Goal: Task Accomplishment & Management: Use online tool/utility

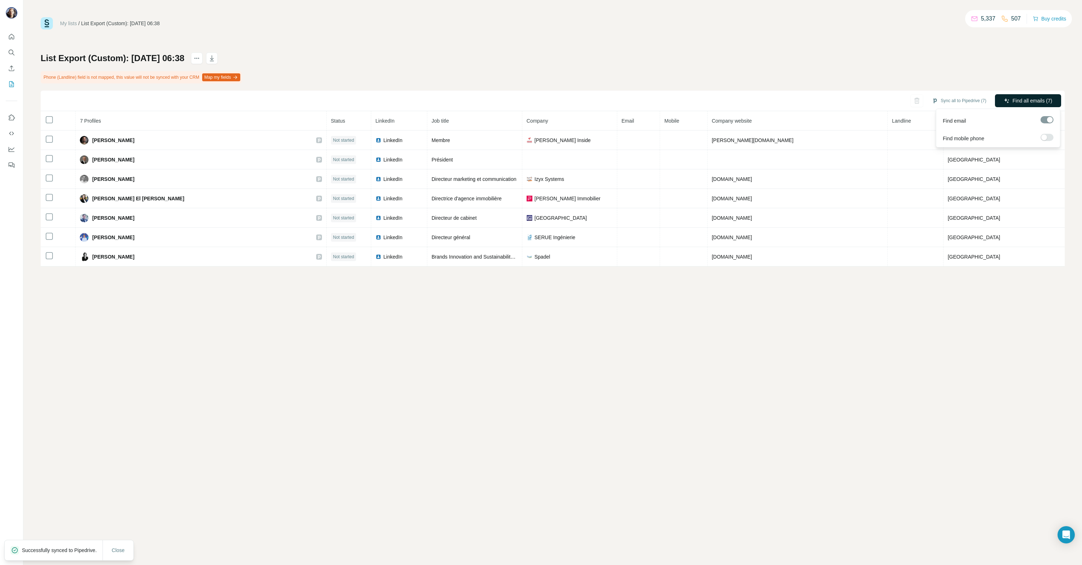
click at [1028, 99] on span "Find all emails (7)" at bounding box center [1033, 100] width 40 height 7
click at [10, 83] on icon "My lists" at bounding box center [11, 84] width 7 height 7
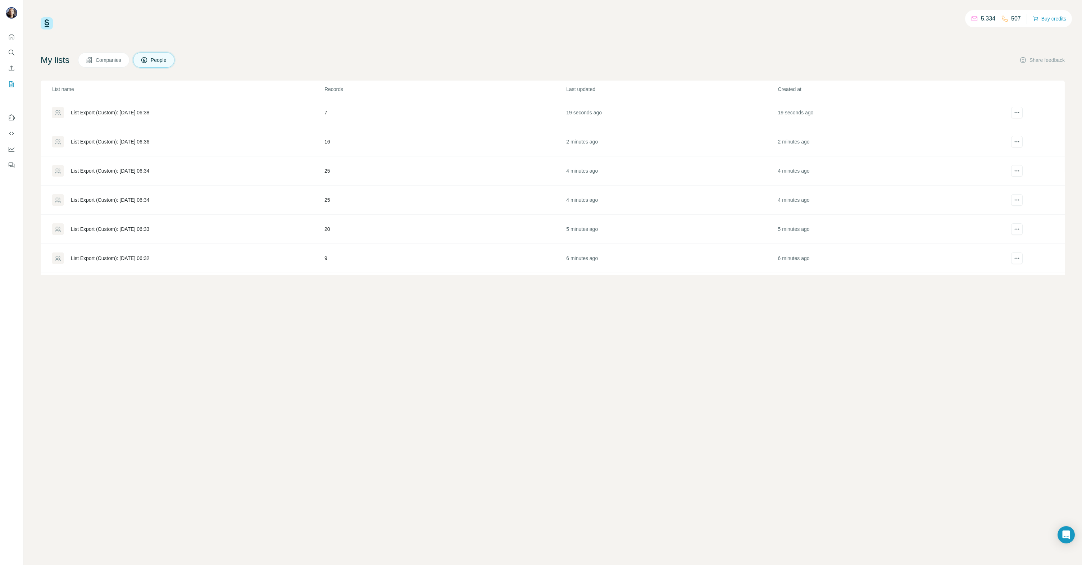
click at [134, 140] on div "List Export (Custom): [DATE] 06:36" at bounding box center [110, 141] width 78 height 7
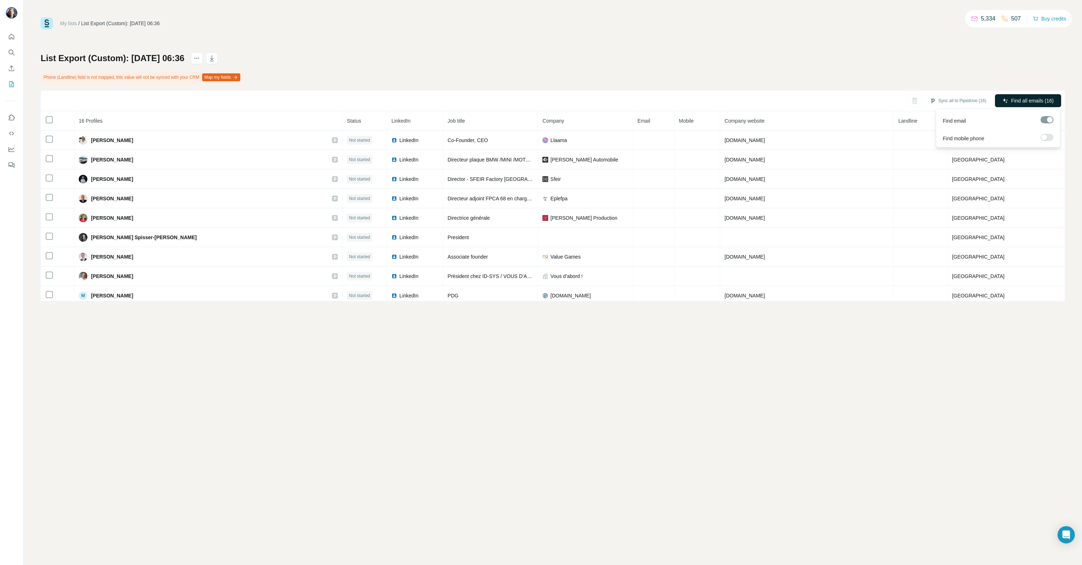
click at [1031, 96] on button "Find all emails (16)" at bounding box center [1028, 100] width 66 height 13
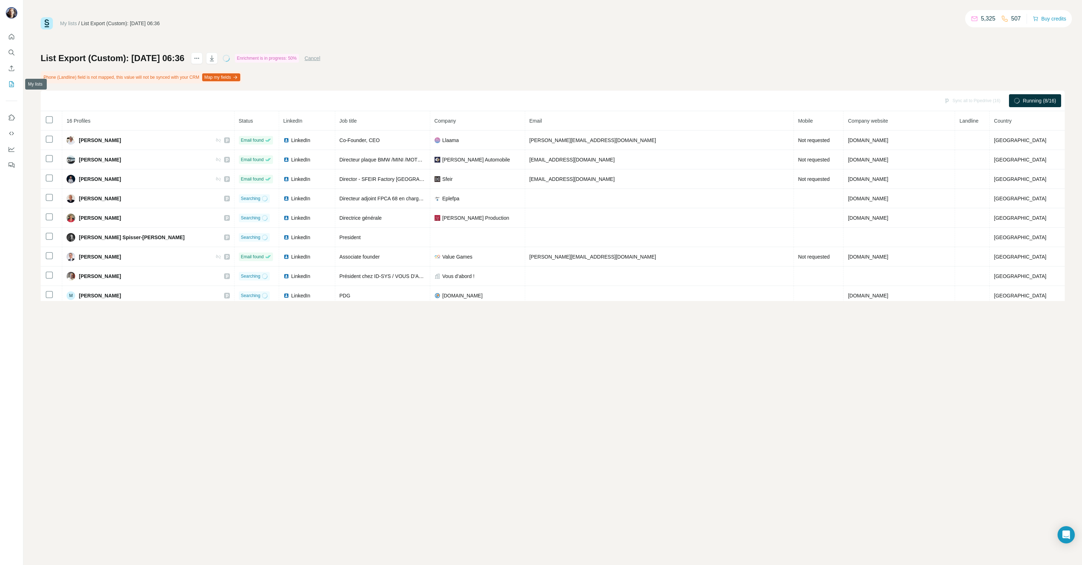
click at [10, 85] on icon "My lists" at bounding box center [11, 84] width 7 height 7
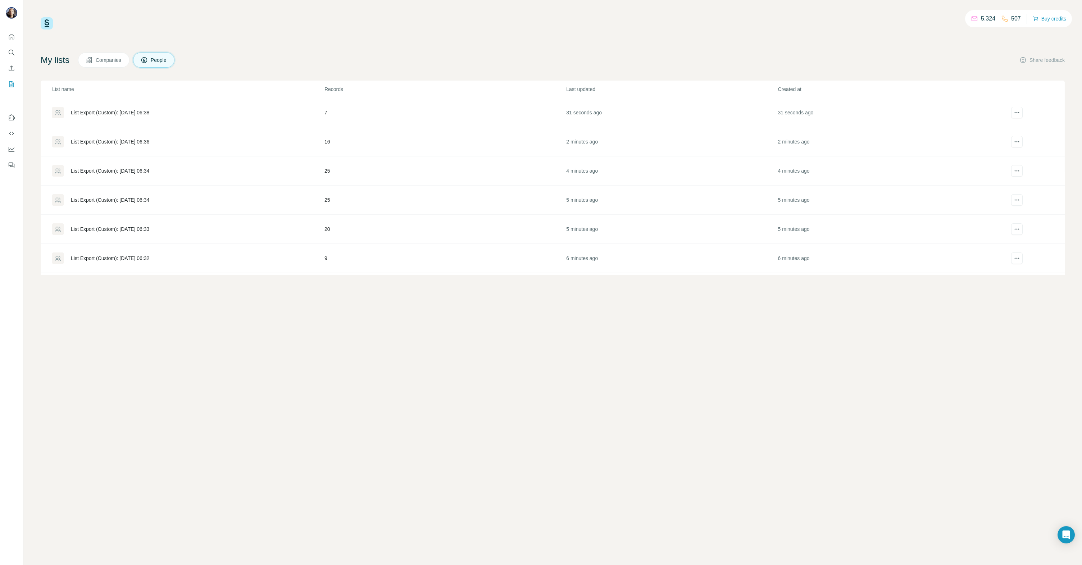
click at [132, 168] on div "List Export (Custom): [DATE] 06:34" at bounding box center [110, 170] width 78 height 7
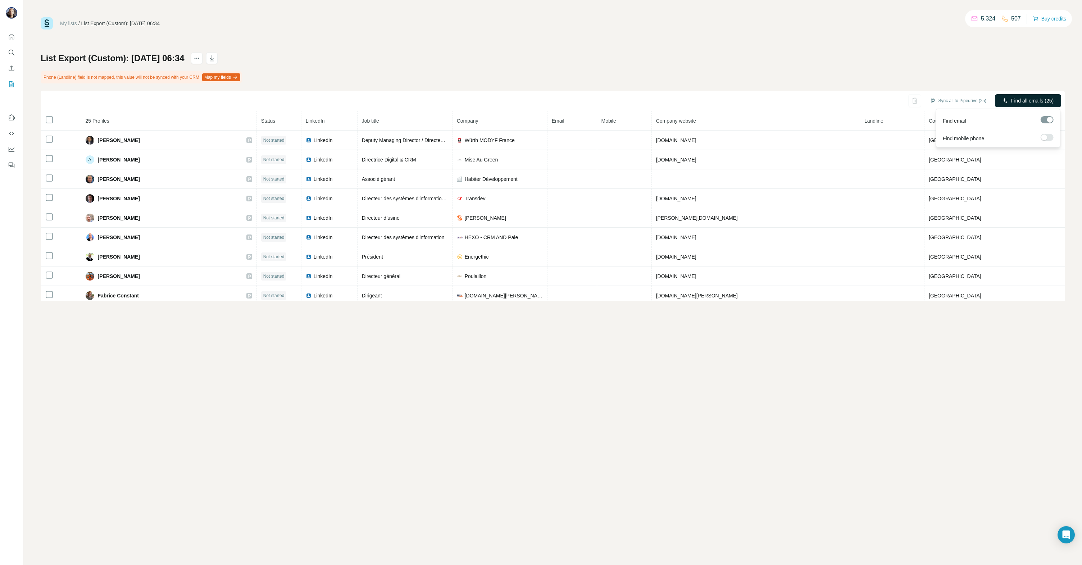
click at [1026, 100] on span "Find all emails (25)" at bounding box center [1032, 100] width 42 height 7
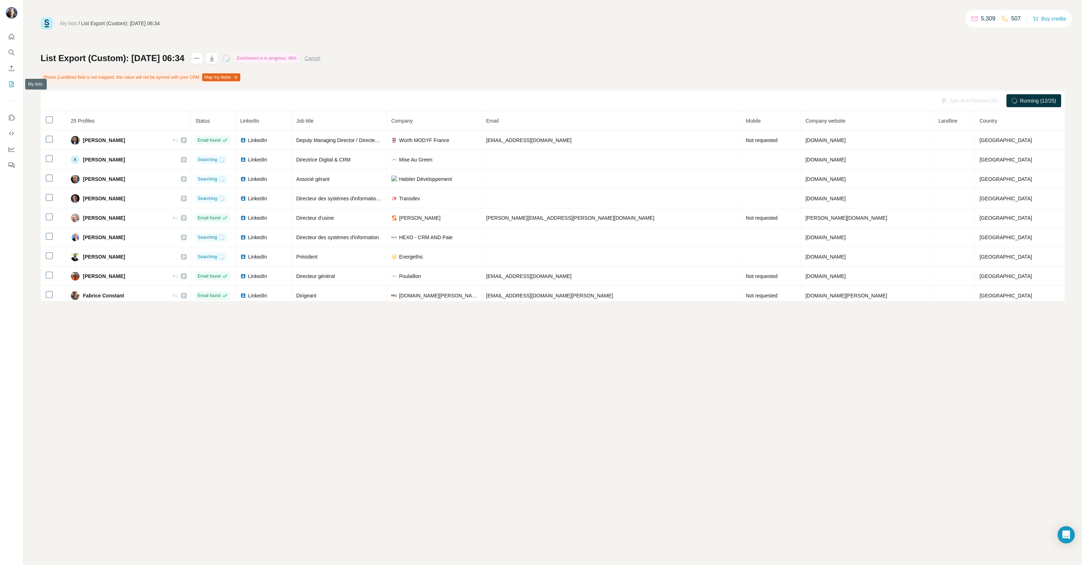
click at [12, 84] on icon "My lists" at bounding box center [11, 84] width 7 height 7
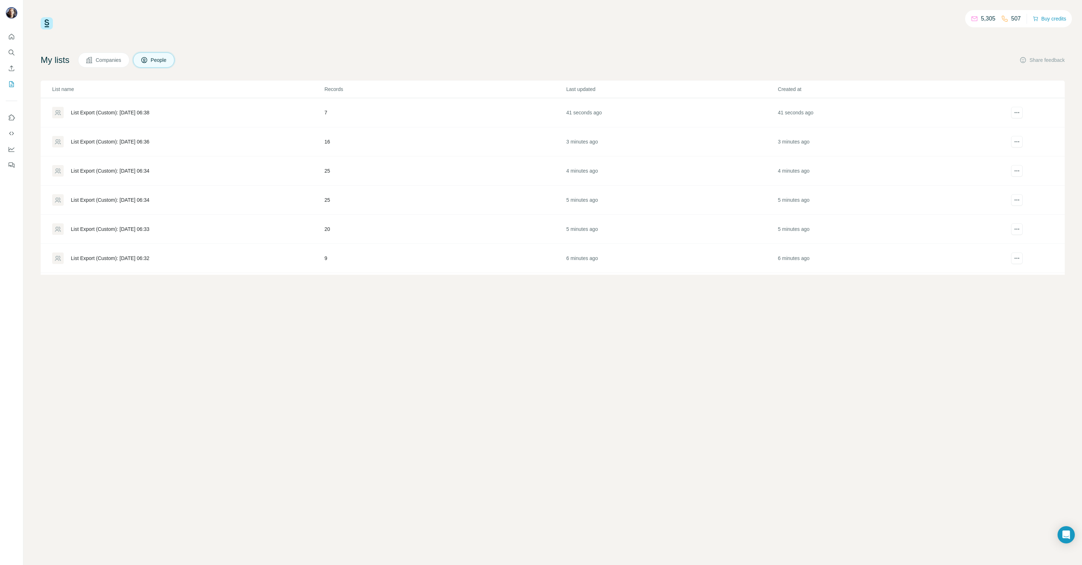
click at [115, 197] on div "List Export (Custom): [DATE] 06:34" at bounding box center [110, 199] width 78 height 7
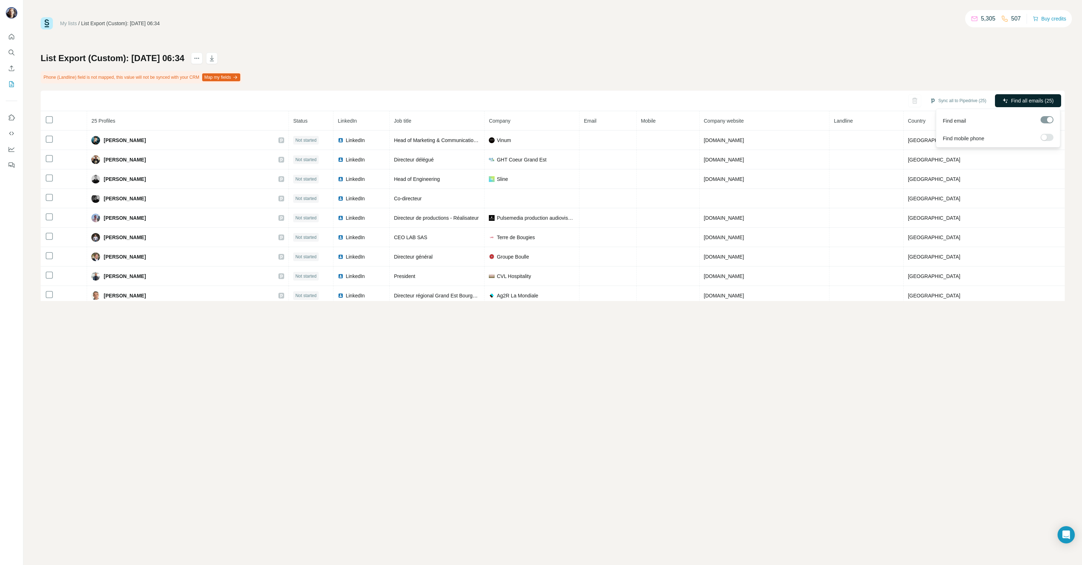
click at [1023, 102] on span "Find all emails (25)" at bounding box center [1032, 100] width 42 height 7
click at [13, 84] on icon "My lists" at bounding box center [11, 84] width 7 height 7
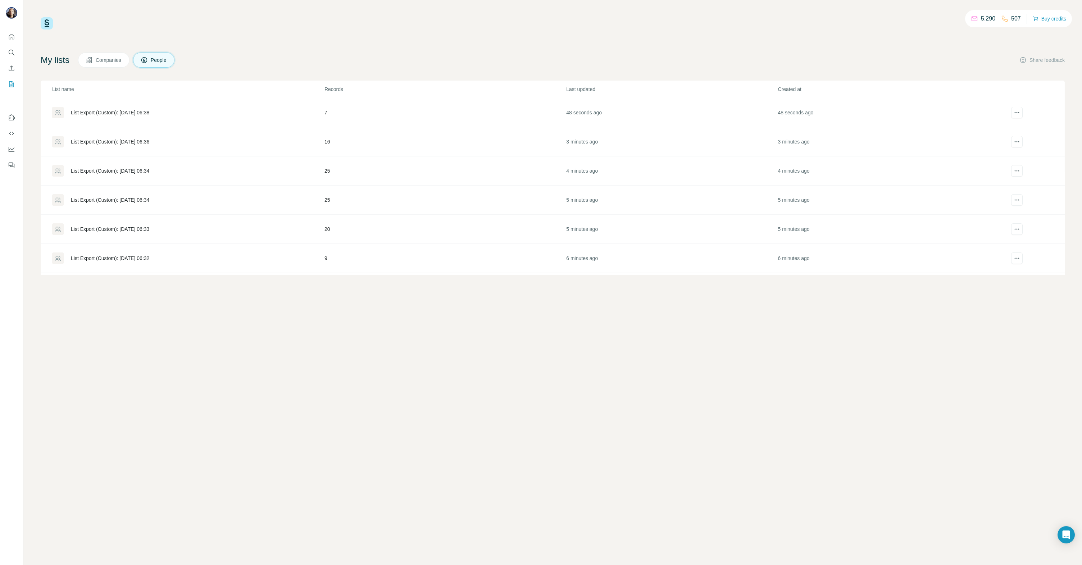
click at [105, 228] on div "List Export (Custom): [DATE] 06:33" at bounding box center [110, 229] width 78 height 7
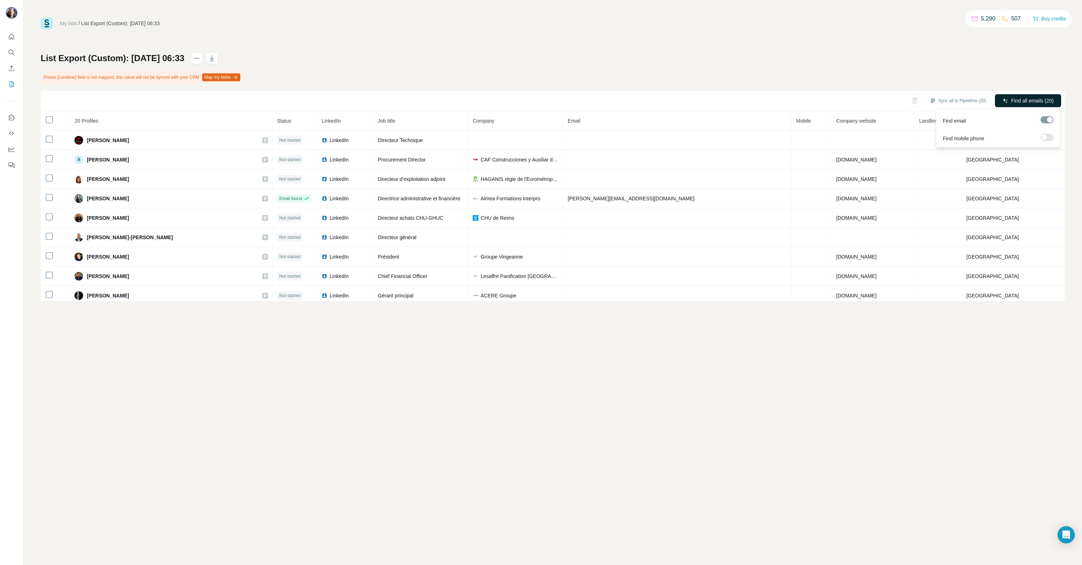
click at [1020, 100] on span "Find all emails (20)" at bounding box center [1032, 100] width 42 height 7
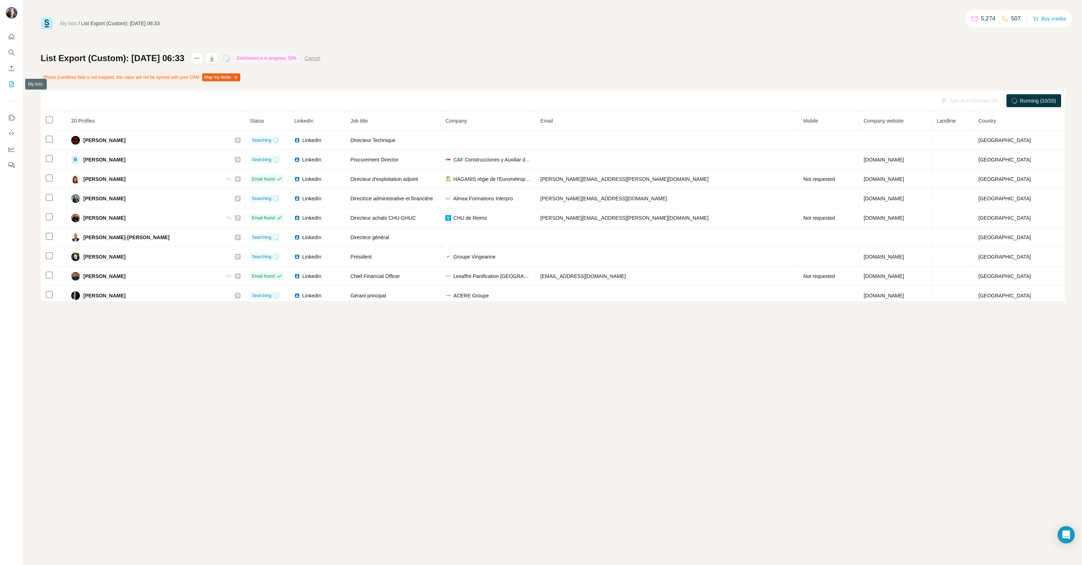
click at [8, 82] on icon "My lists" at bounding box center [11, 84] width 7 height 7
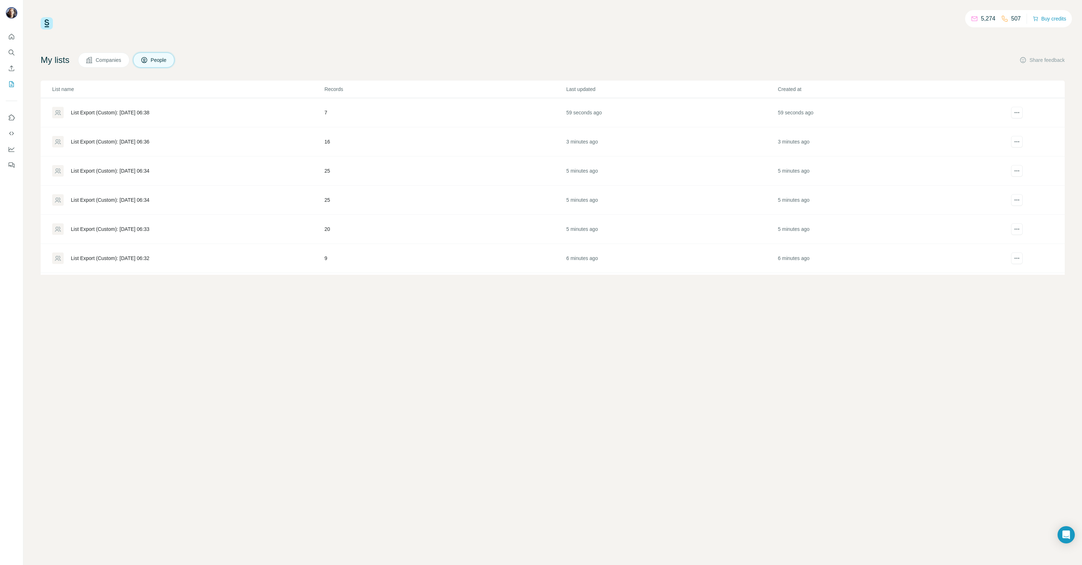
click at [106, 258] on div "List Export (Custom): [DATE] 06:32" at bounding box center [110, 258] width 78 height 7
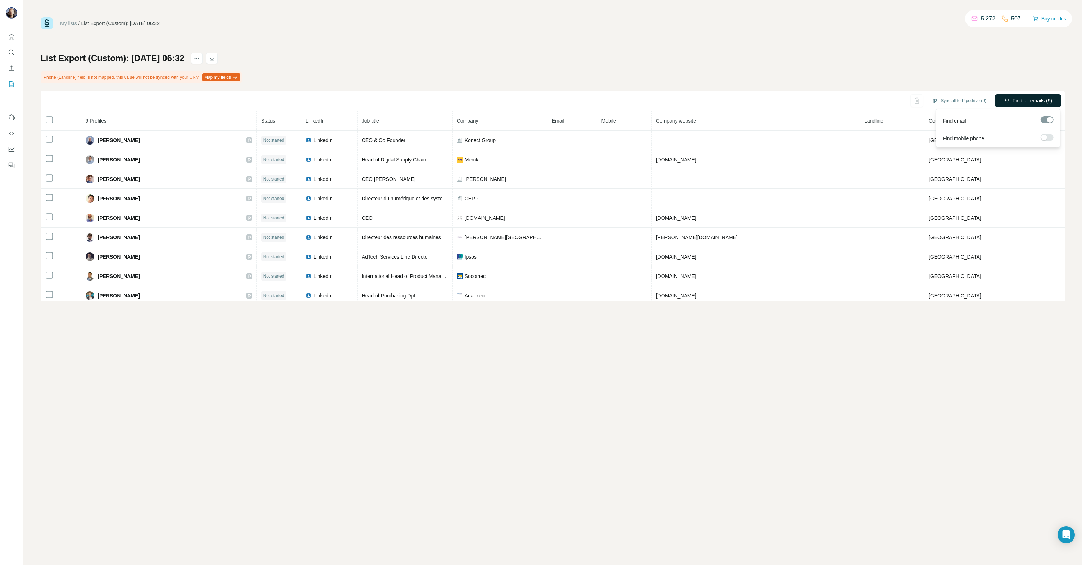
click at [1016, 106] on button "Find all emails (9)" at bounding box center [1028, 100] width 66 height 13
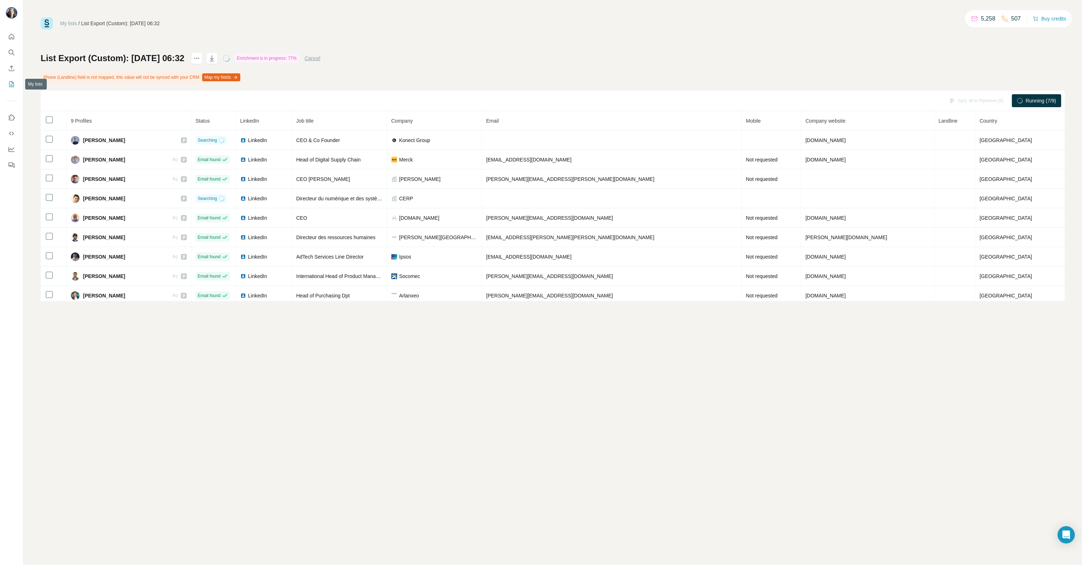
click at [14, 83] on icon "My lists" at bounding box center [12, 83] width 4 height 5
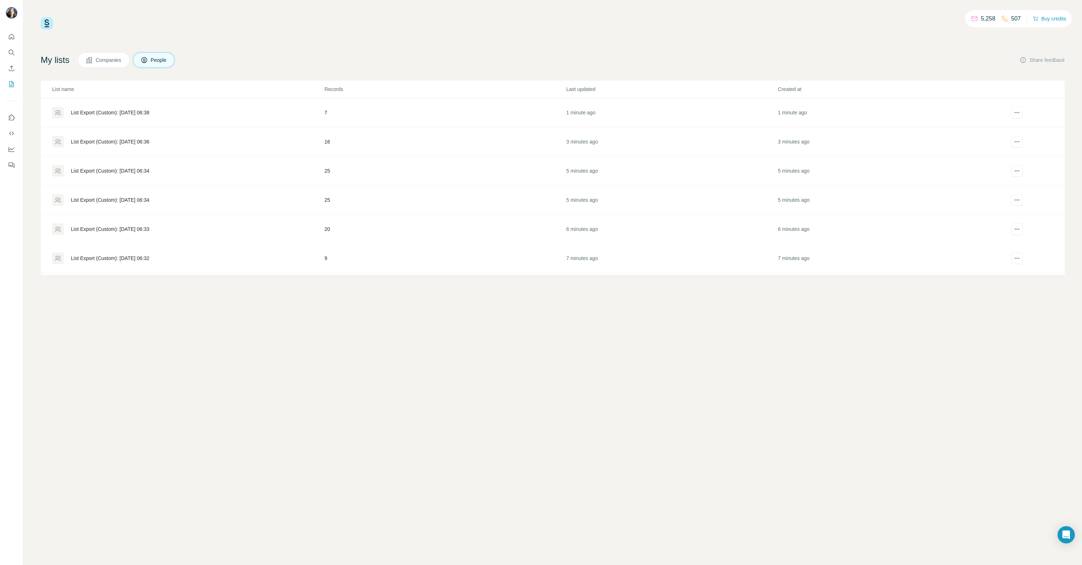
click at [93, 108] on div "List Export (Custom): [DATE] 06:38" at bounding box center [188, 113] width 272 height 12
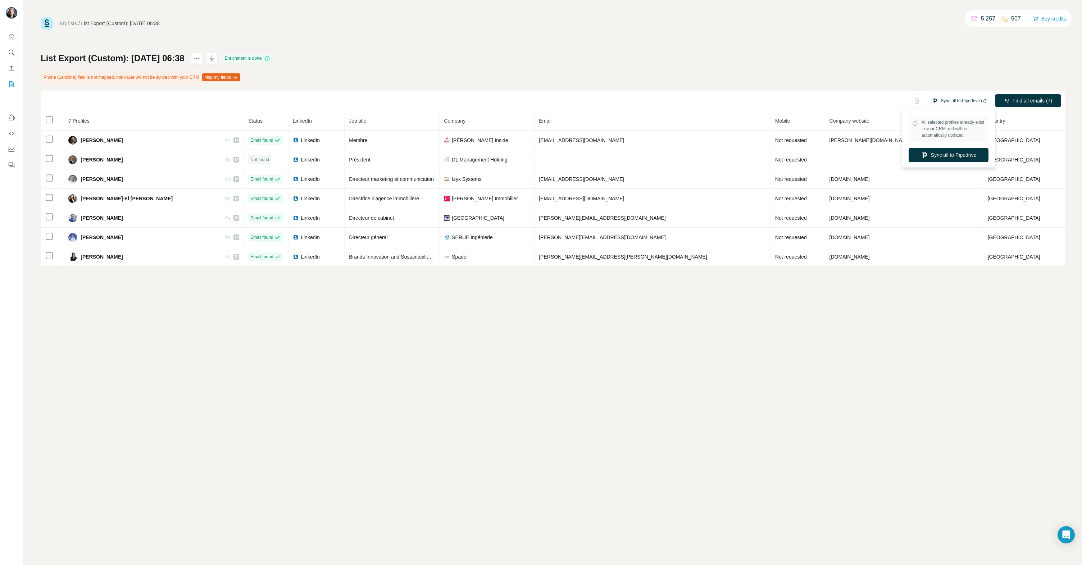
click at [957, 99] on button "Sync all to Pipedrive (7)" at bounding box center [959, 100] width 64 height 11
click at [946, 154] on button "Sync all to Pipedrive" at bounding box center [949, 155] width 80 height 14
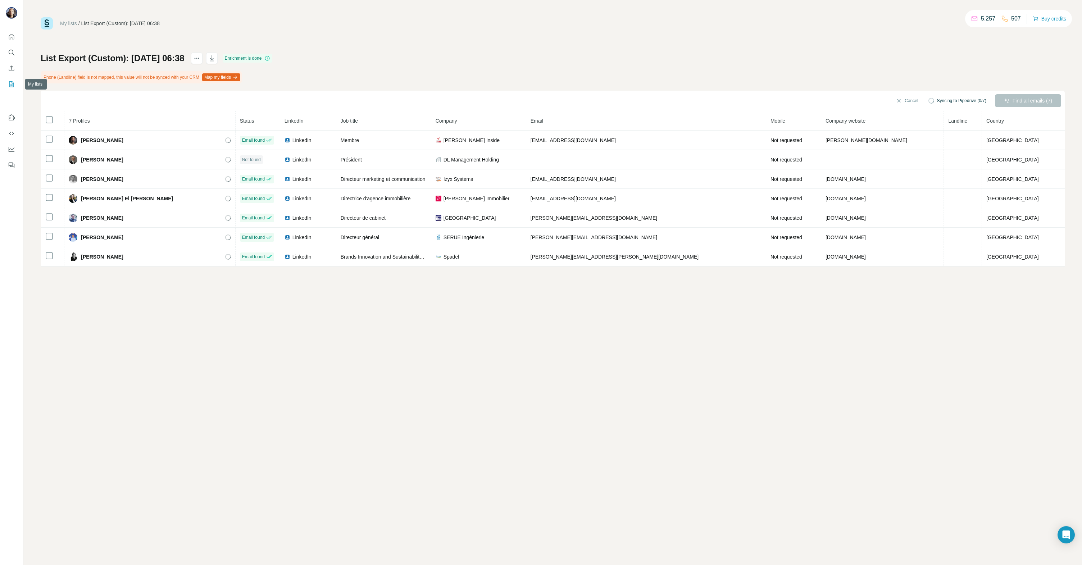
click at [13, 83] on icon "My lists" at bounding box center [11, 84] width 7 height 7
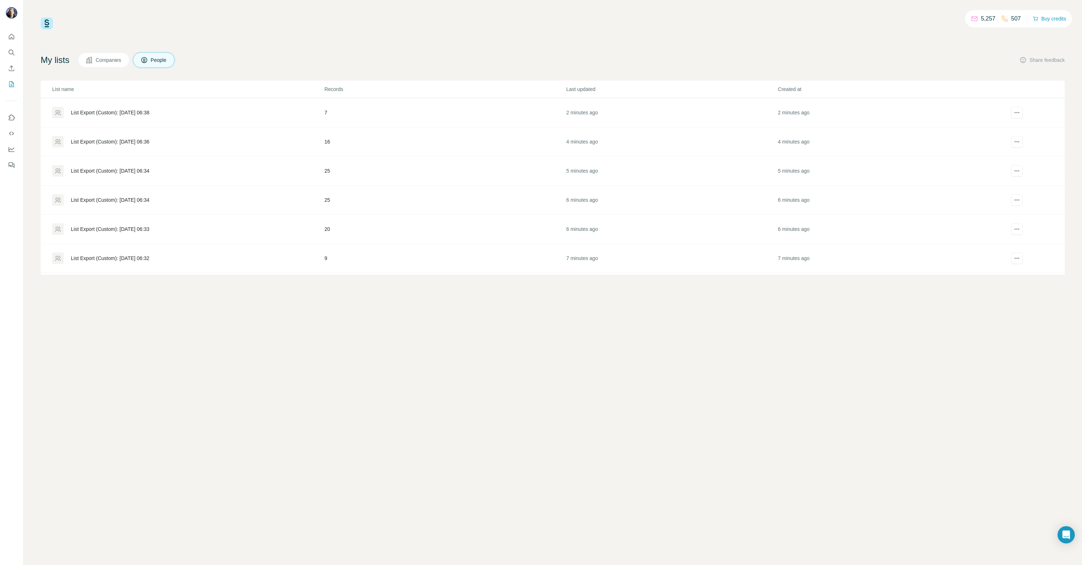
click at [104, 144] on div "List Export (Custom): [DATE] 06:36" at bounding box center [110, 141] width 78 height 7
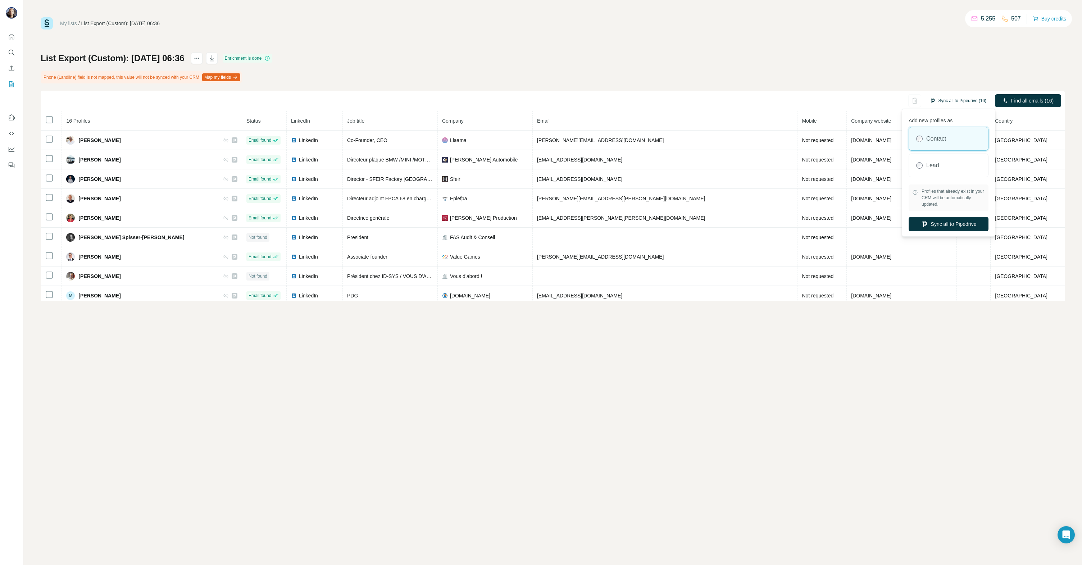
click at [968, 97] on button "Sync all to Pipedrive (16)" at bounding box center [958, 100] width 67 height 11
click at [945, 221] on button "Sync all to Pipedrive" at bounding box center [949, 224] width 80 height 14
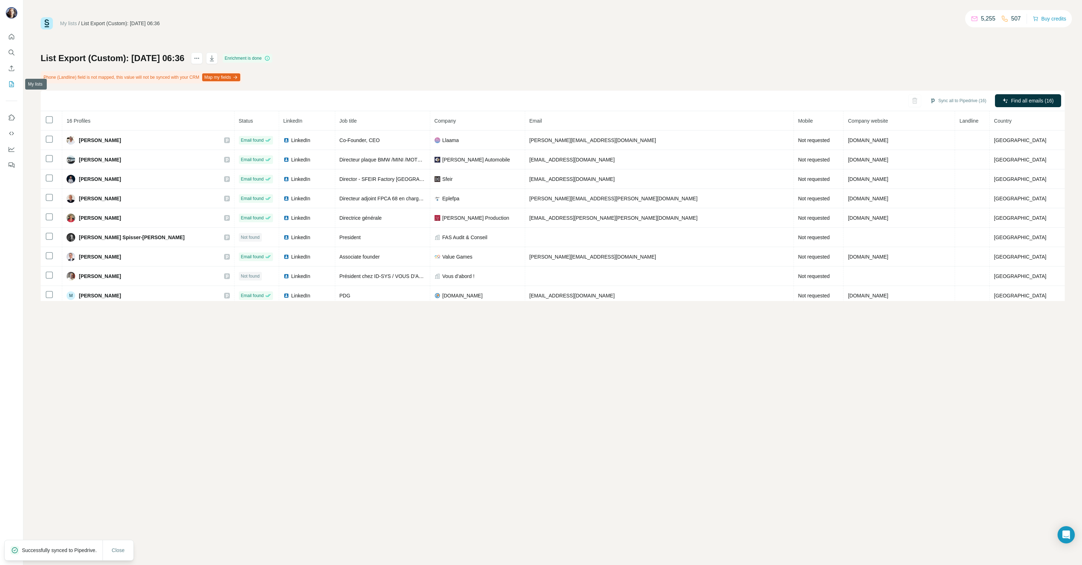
click at [12, 83] on icon "My lists" at bounding box center [11, 84] width 7 height 7
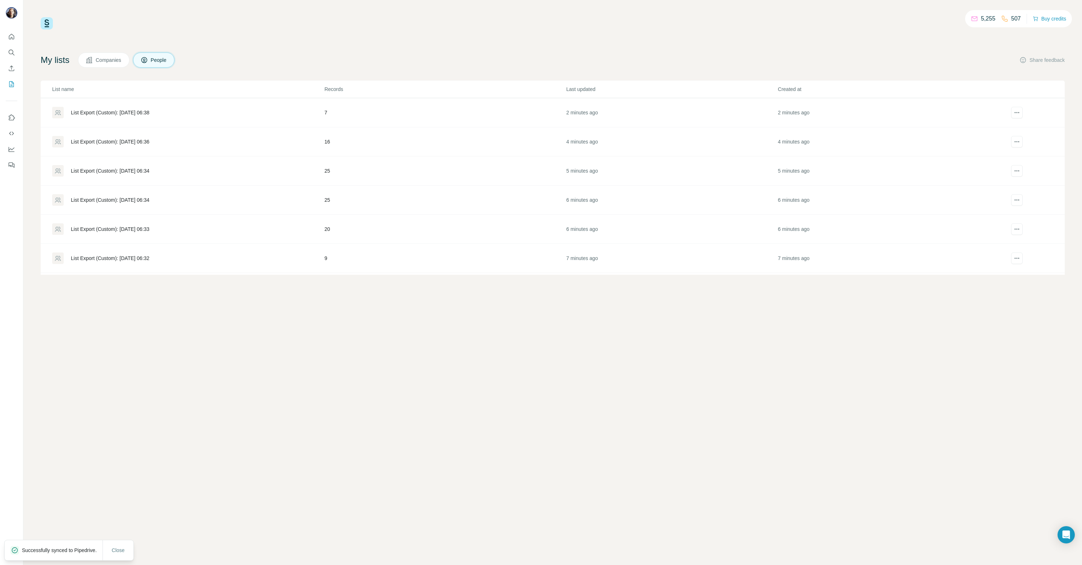
click at [108, 169] on div "List Export (Custom): [DATE] 06:34" at bounding box center [110, 170] width 78 height 7
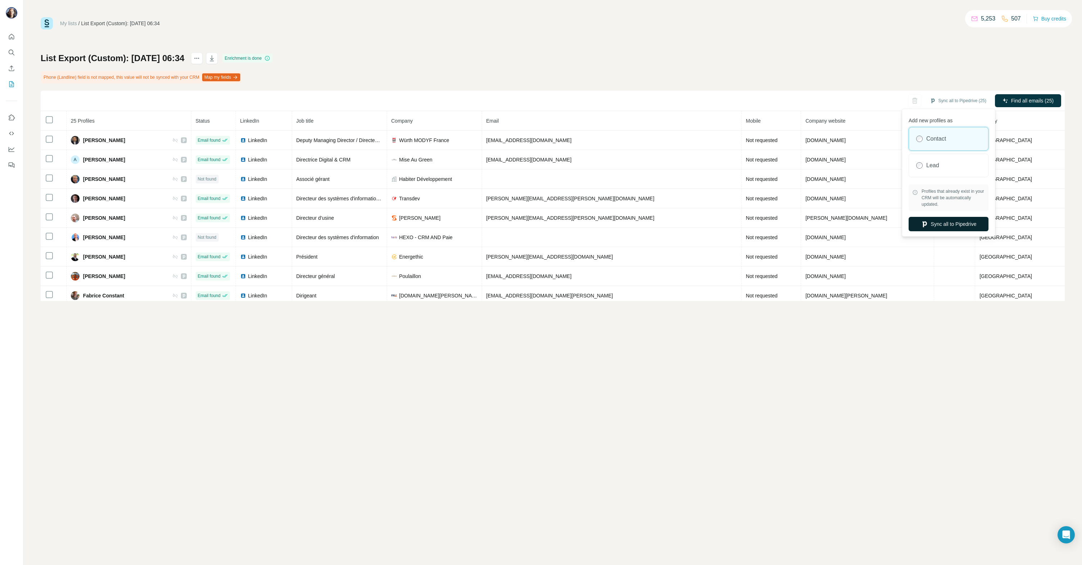
click at [951, 226] on button "Sync all to Pipedrive" at bounding box center [949, 224] width 80 height 14
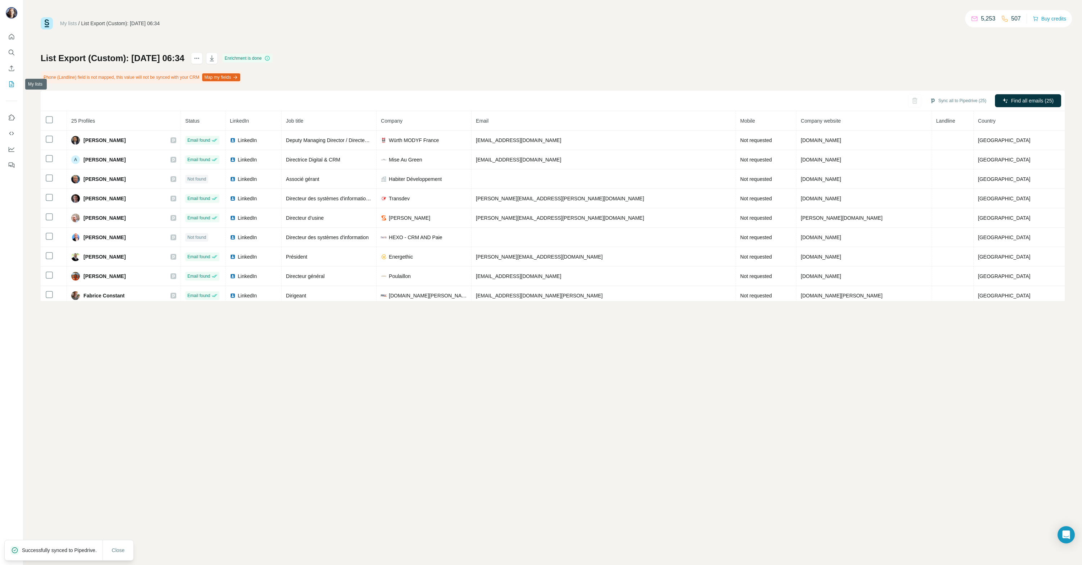
click at [12, 82] on icon "My lists" at bounding box center [11, 84] width 7 height 7
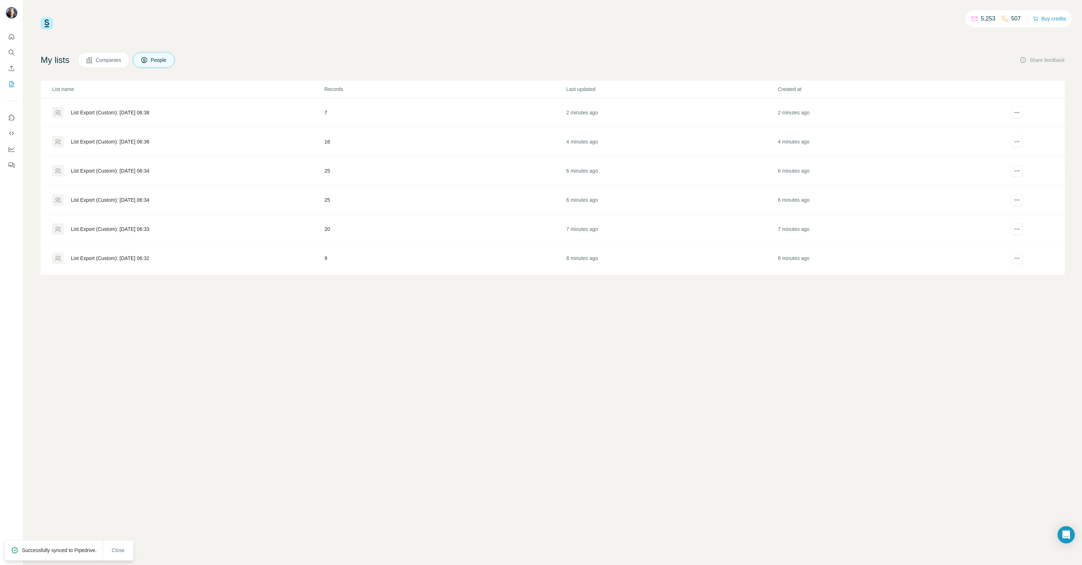
click at [138, 199] on div "List Export (Custom): [DATE] 06:34" at bounding box center [110, 199] width 78 height 7
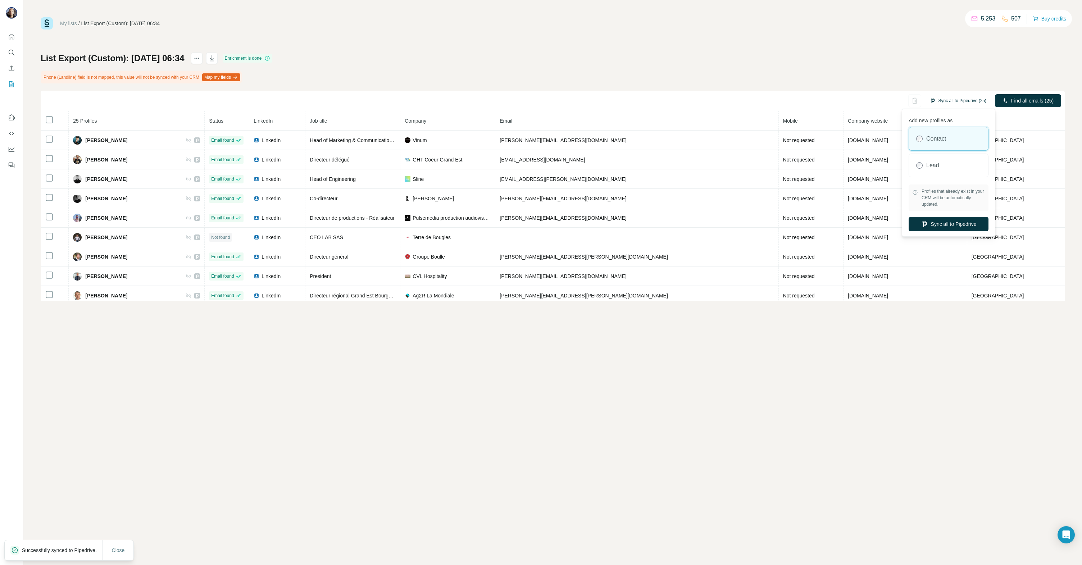
click at [952, 97] on button "Sync all to Pipedrive (25)" at bounding box center [958, 100] width 67 height 11
click at [954, 226] on button "Sync all to Pipedrive" at bounding box center [949, 224] width 80 height 14
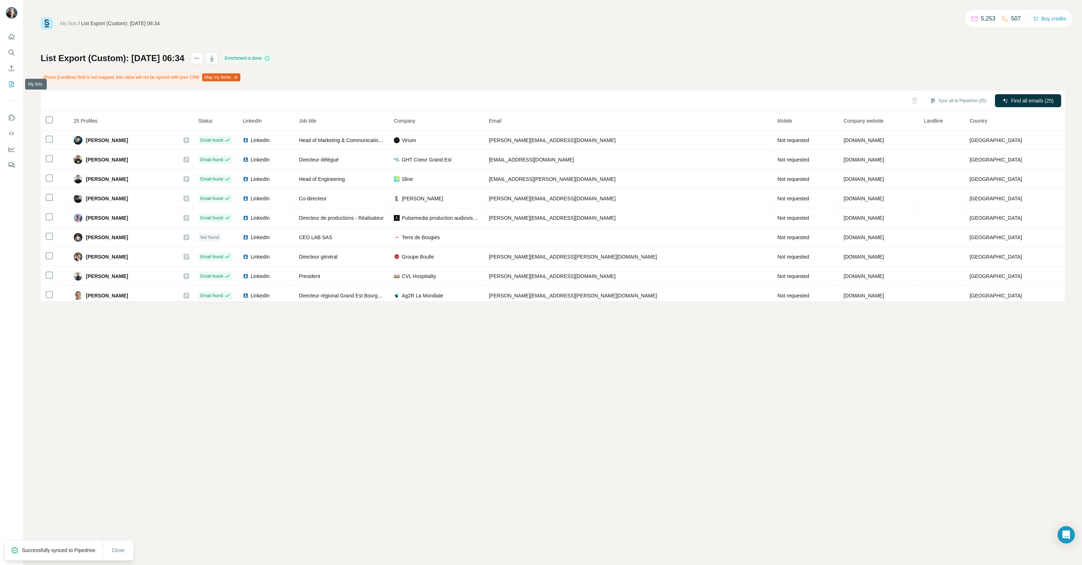
click at [13, 81] on icon "My lists" at bounding box center [11, 84] width 7 height 7
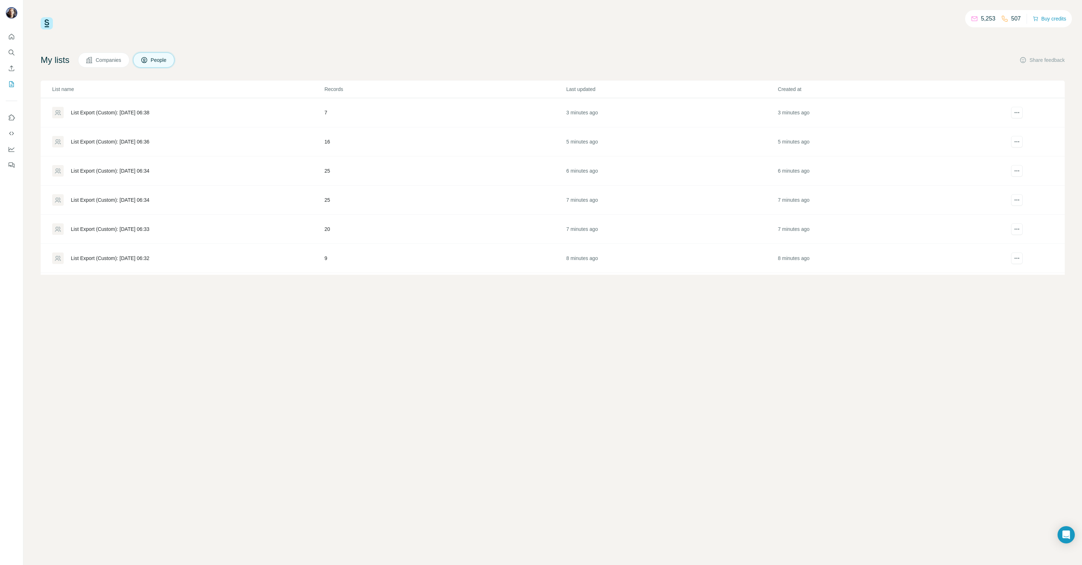
click at [148, 227] on div "List Export (Custom): [DATE] 06:33" at bounding box center [110, 229] width 78 height 7
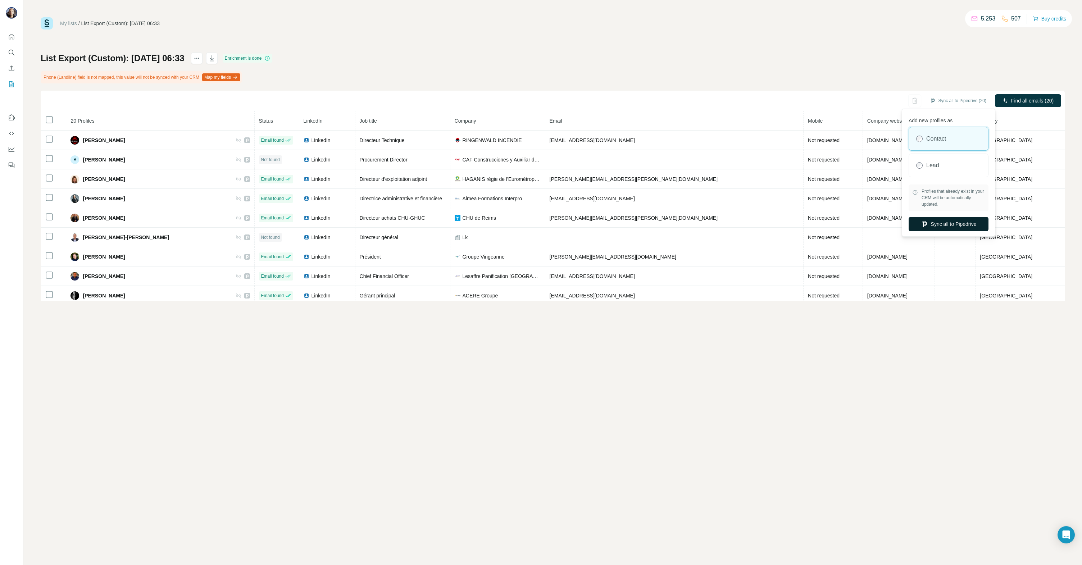
click at [950, 227] on button "Sync all to Pipedrive" at bounding box center [949, 224] width 80 height 14
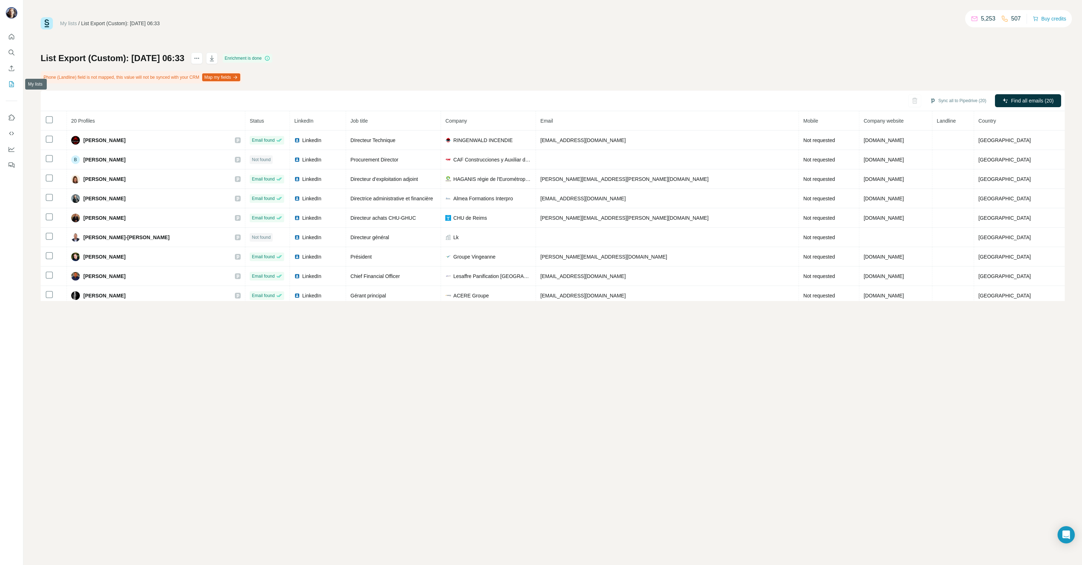
click at [9, 83] on icon "My lists" at bounding box center [11, 84] width 5 height 6
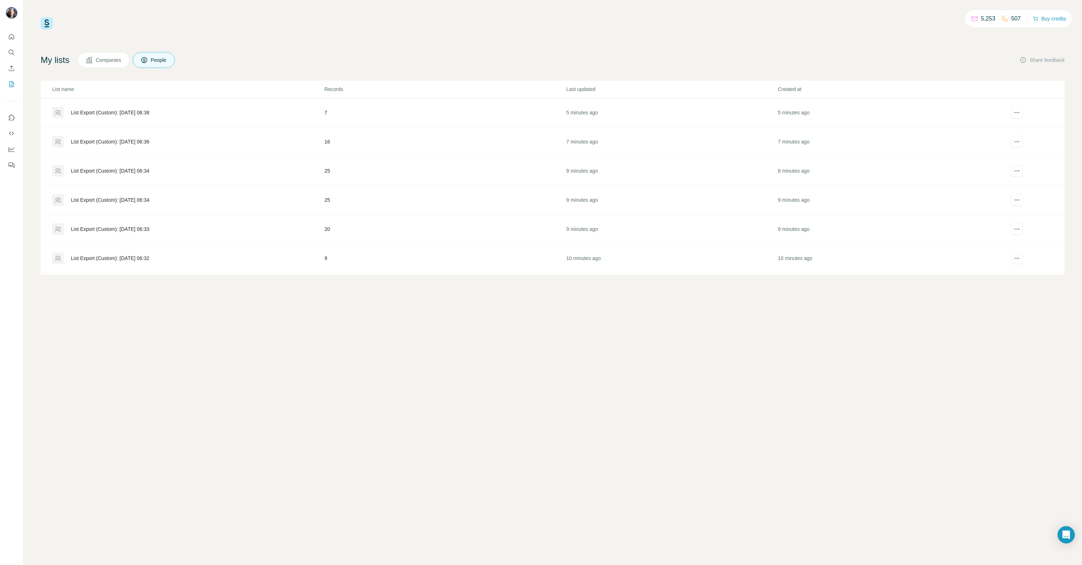
click at [127, 259] on div "List Export (Custom): [DATE] 06:32" at bounding box center [110, 258] width 78 height 7
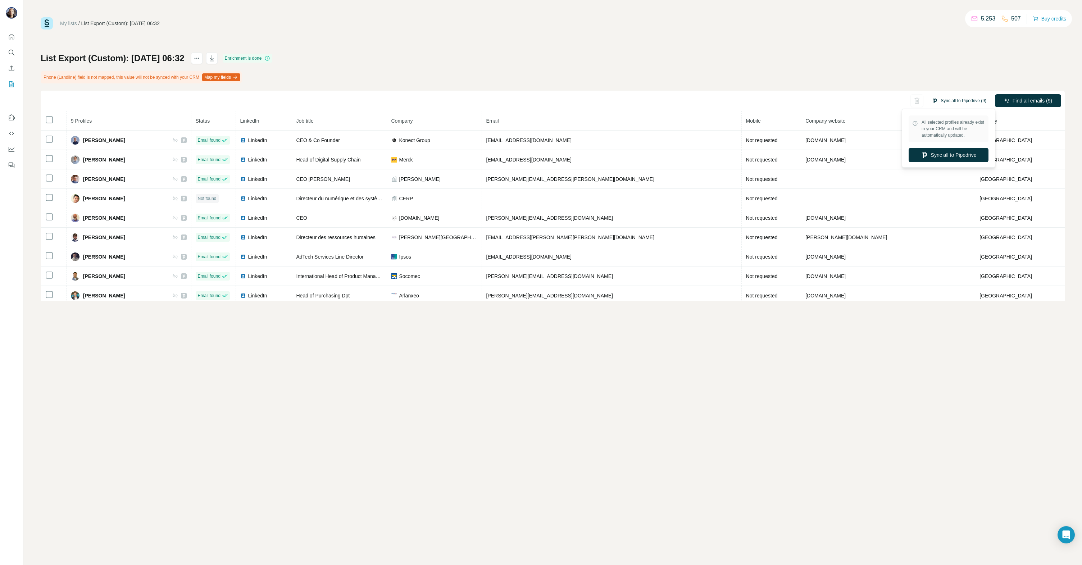
click at [954, 101] on button "Sync all to Pipedrive (9)" at bounding box center [959, 100] width 64 height 11
click at [950, 155] on button "Sync all to Pipedrive" at bounding box center [949, 155] width 80 height 14
